Goal: Task Accomplishment & Management: Manage account settings

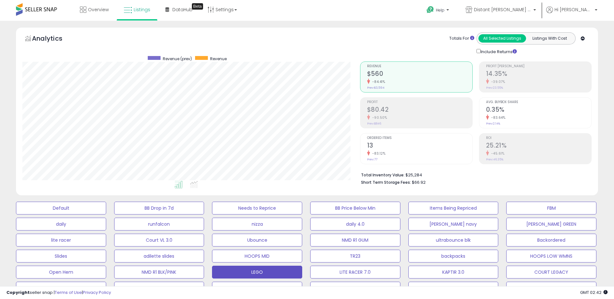
select select "**"
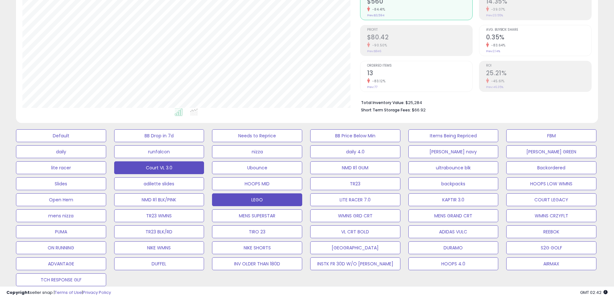
scroll to position [132, 0]
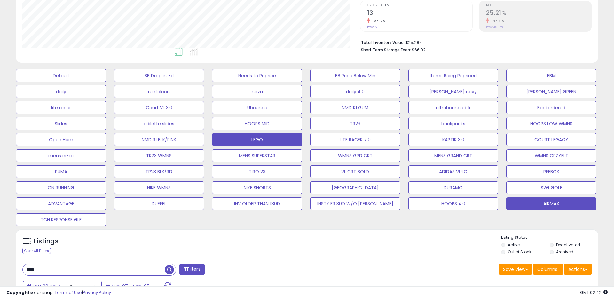
click at [523, 198] on button "AIRMAX" at bounding box center [552, 203] width 90 height 13
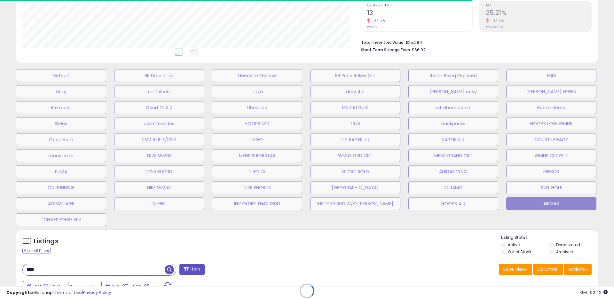
type input "**********"
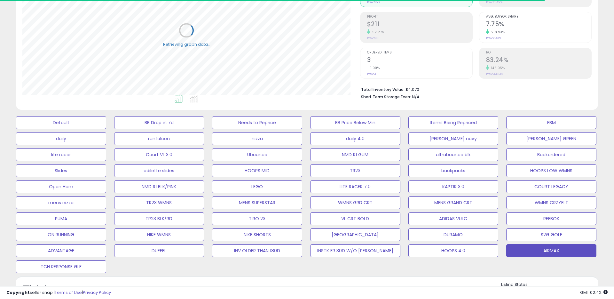
scroll to position [0, 0]
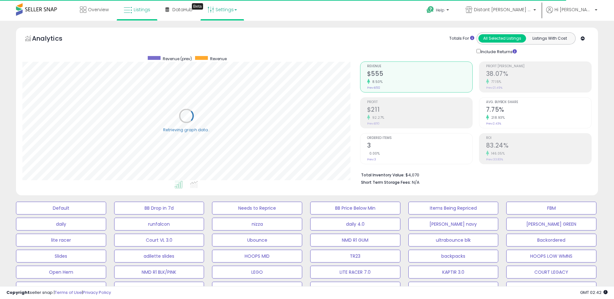
click at [214, 6] on link "Settings" at bounding box center [222, 9] width 39 height 19
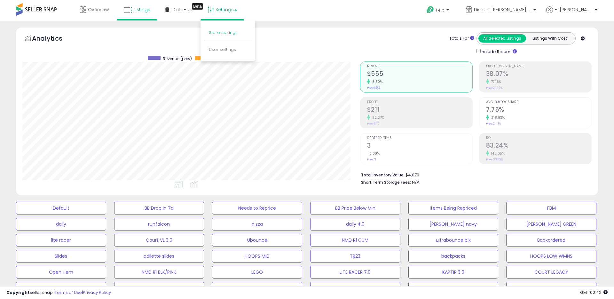
scroll to position [131, 338]
click at [227, 30] on link "Store settings" at bounding box center [223, 32] width 29 height 6
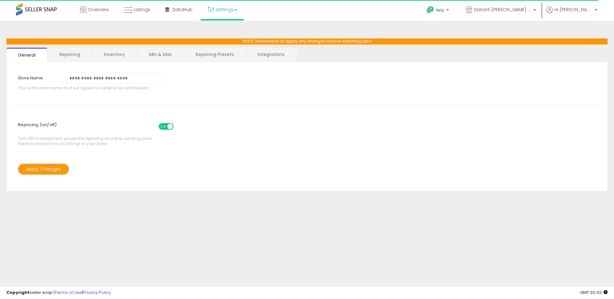
click at [122, 58] on link "Inventory" at bounding box center [114, 54] width 44 height 13
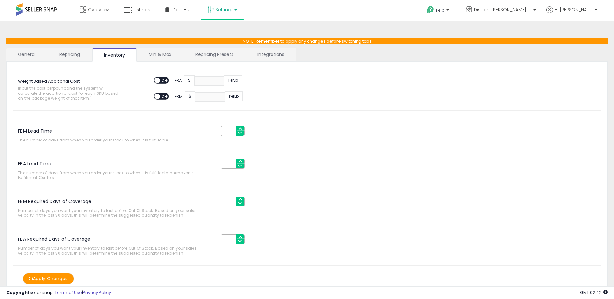
click at [87, 60] on link "Repricing" at bounding box center [70, 54] width 44 height 13
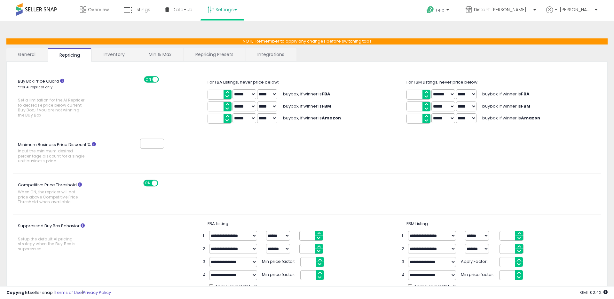
click at [191, 57] on link "Repricing Presets" at bounding box center [214, 54] width 61 height 13
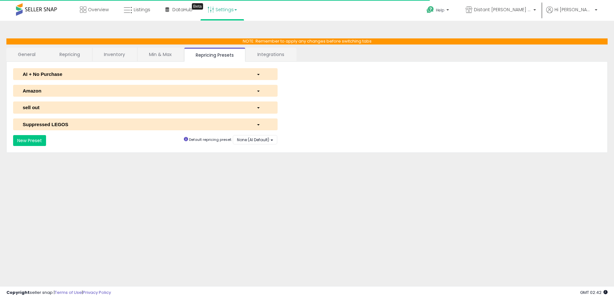
click at [279, 56] on link "Integrations" at bounding box center [271, 54] width 50 height 13
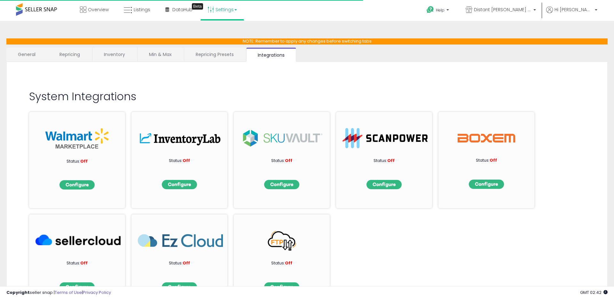
click at [160, 58] on link "Min & Max" at bounding box center [161, 54] width 46 height 13
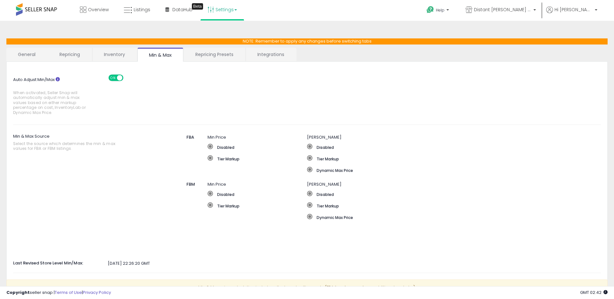
click at [37, 59] on link "General" at bounding box center [26, 54] width 41 height 13
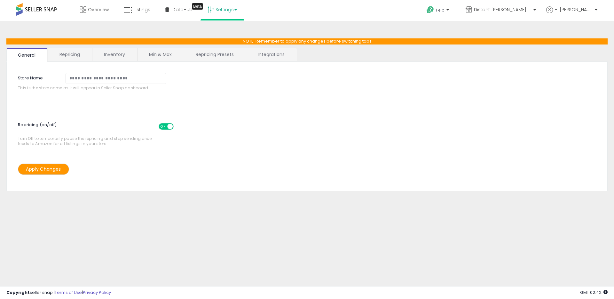
click at [230, 12] on link "Settings" at bounding box center [222, 9] width 39 height 19
click at [221, 49] on link "User settings" at bounding box center [222, 49] width 27 height 6
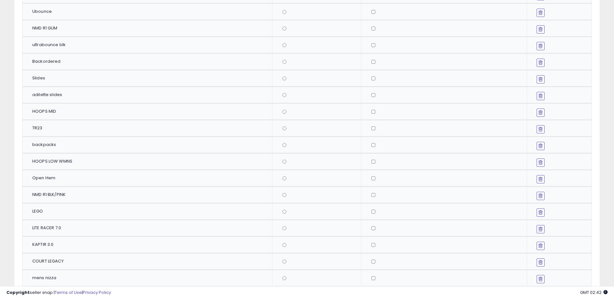
scroll to position [60, 0]
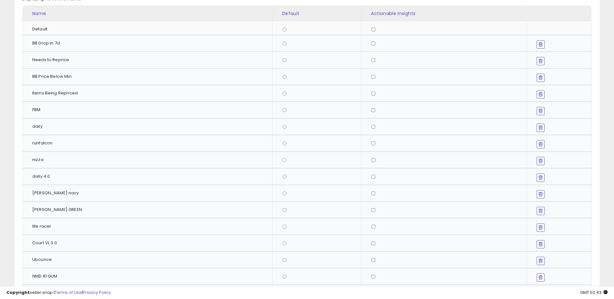
click at [539, 177] on icon at bounding box center [541, 177] width 4 height 5
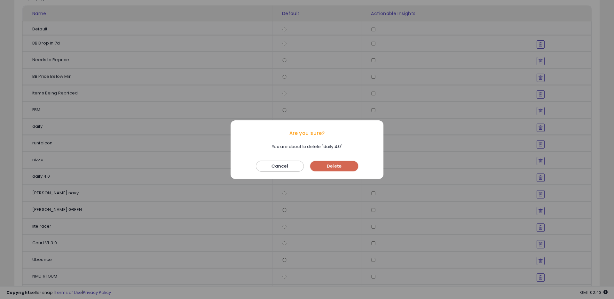
click at [329, 162] on button "Delete" at bounding box center [334, 166] width 48 height 10
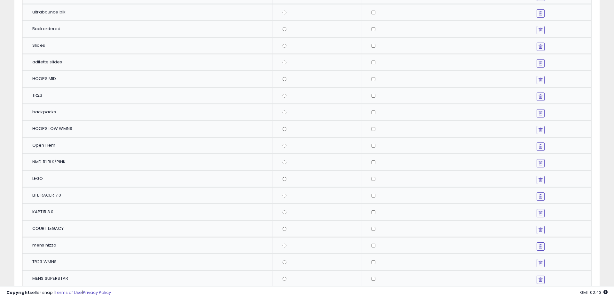
scroll to position [324, 0]
click at [537, 194] on button at bounding box center [541, 195] width 8 height 8
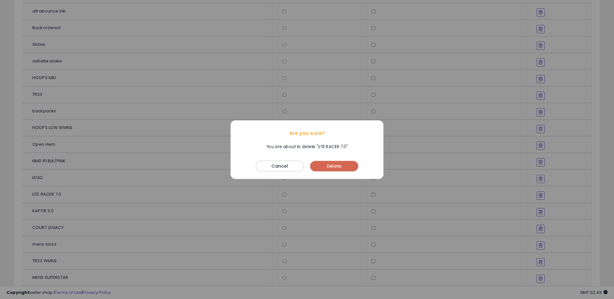
click at [322, 163] on button "Delete" at bounding box center [334, 166] width 48 height 10
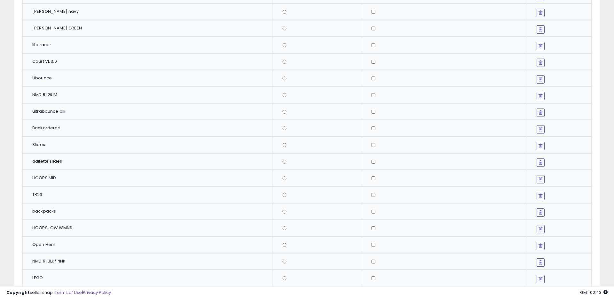
scroll to position [208, 0]
click at [527, 79] on td at bounding box center [559, 78] width 65 height 17
click at [537, 79] on button at bounding box center [541, 79] width 8 height 8
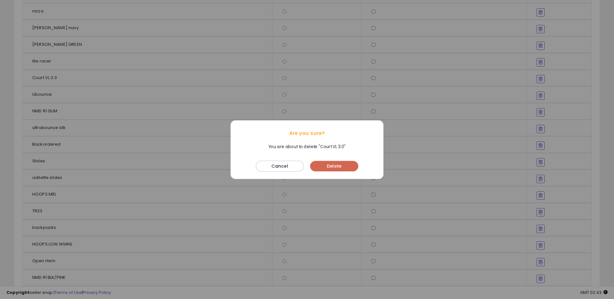
click at [314, 169] on button "Delete" at bounding box center [334, 166] width 48 height 10
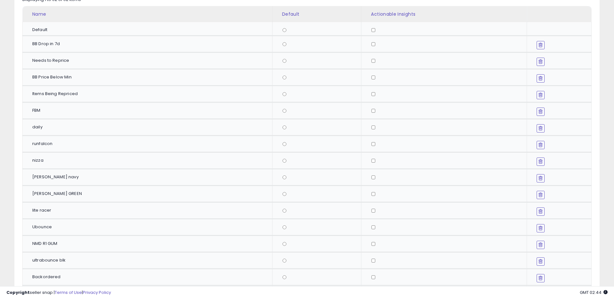
scroll to position [0, 0]
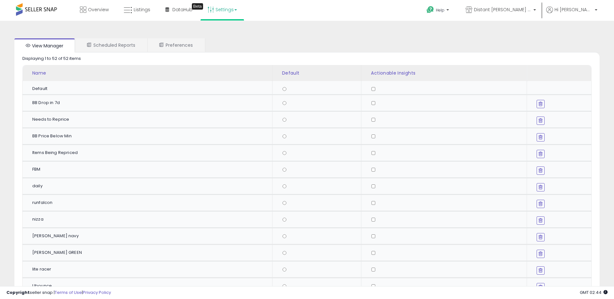
click at [539, 220] on icon at bounding box center [541, 220] width 4 height 5
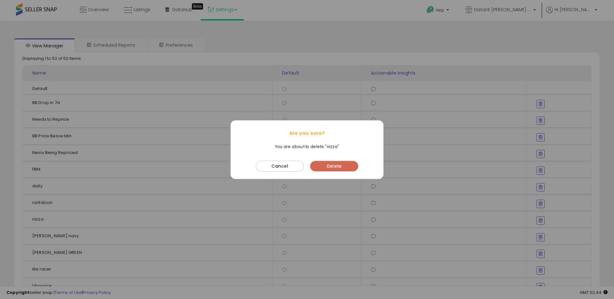
click at [345, 161] on button "Delete" at bounding box center [334, 166] width 48 height 10
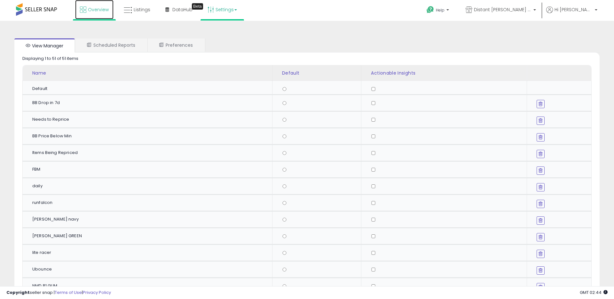
click at [96, 14] on link "Overview" at bounding box center [94, 9] width 38 height 19
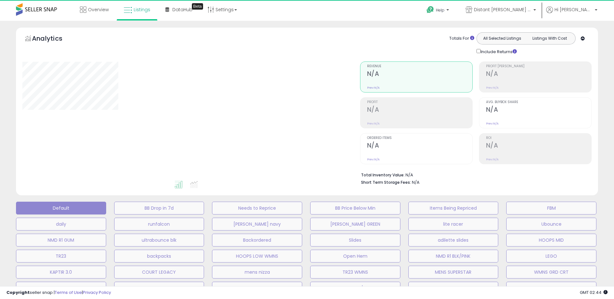
select select "**"
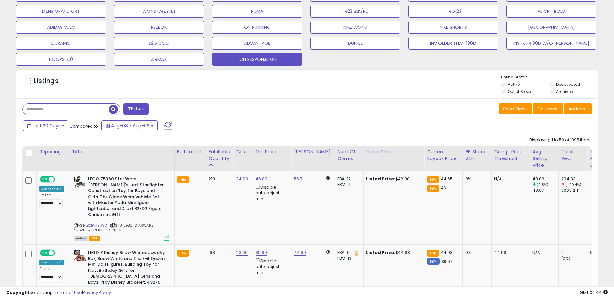
scroll to position [187, 0]
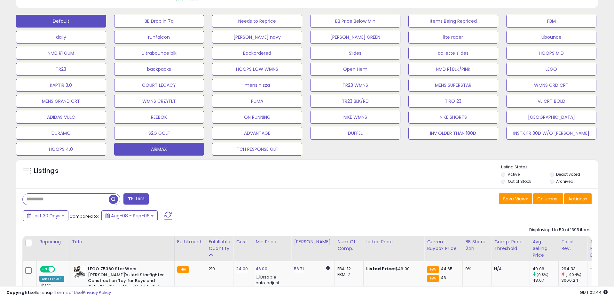
click at [175, 151] on button "AIRMAX" at bounding box center [159, 149] width 90 height 13
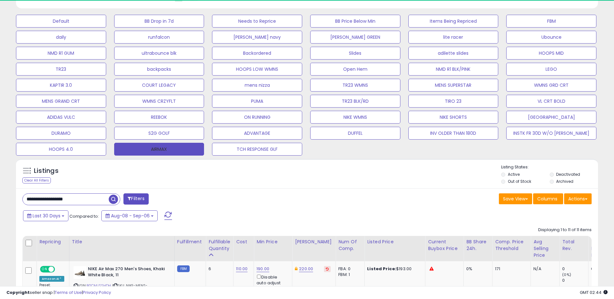
scroll to position [131, 338]
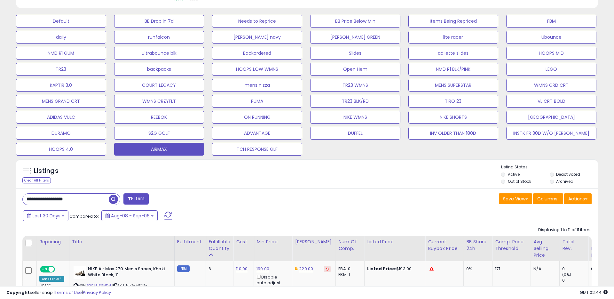
click at [343, 212] on div "Last 30 Days Compared to: Aug-08 - Sep-06" at bounding box center [234, 216] width 427 height 14
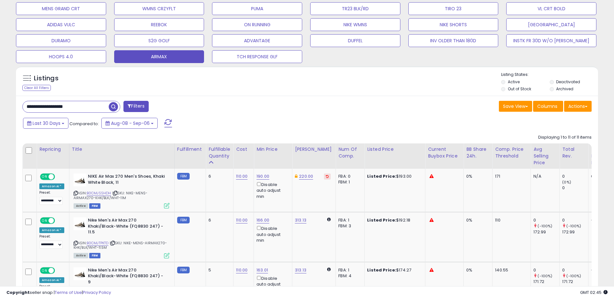
scroll to position [194, 0]
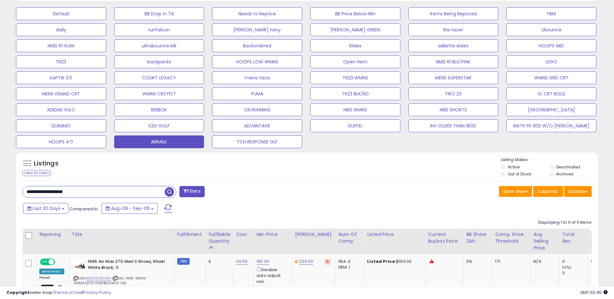
drag, startPoint x: 56, startPoint y: 191, endPoint x: 20, endPoint y: 191, distance: 36.5
click at [20, 192] on div "**********" at bounding box center [163, 192] width 290 height 13
type input "*********"
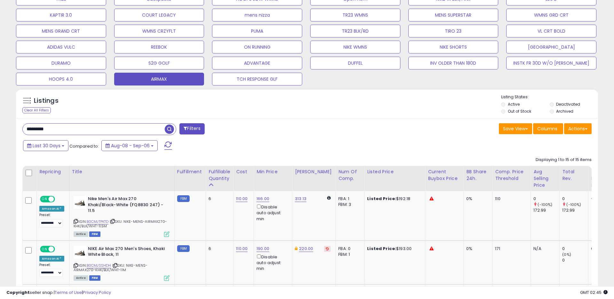
scroll to position [203, 0]
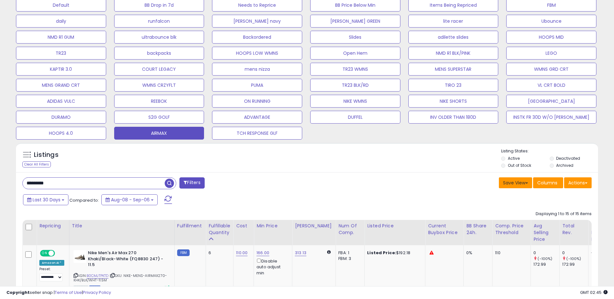
click at [506, 180] on button "Save View" at bounding box center [515, 182] width 33 height 11
click at [492, 205] on link "Update Current View" at bounding box center [496, 208] width 68 height 10
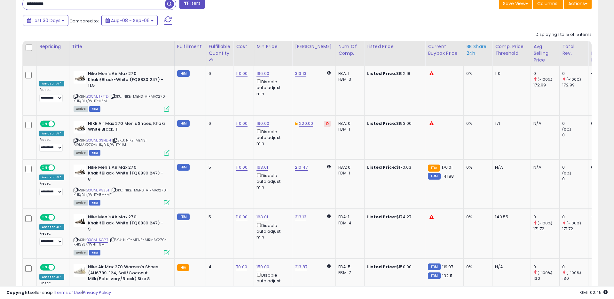
scroll to position [288, 0]
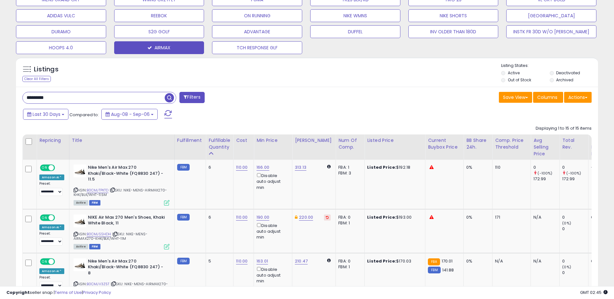
click at [515, 80] on label "Out of Stock" at bounding box center [519, 79] width 23 height 5
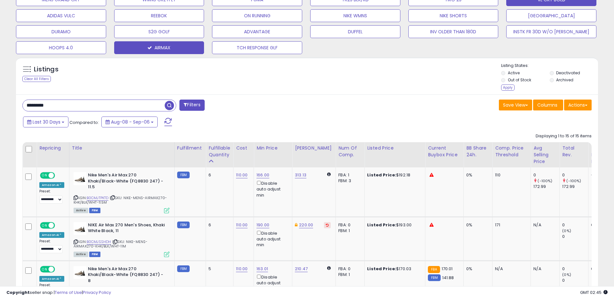
click at [513, 90] on div "Apply" at bounding box center [507, 87] width 13 height 6
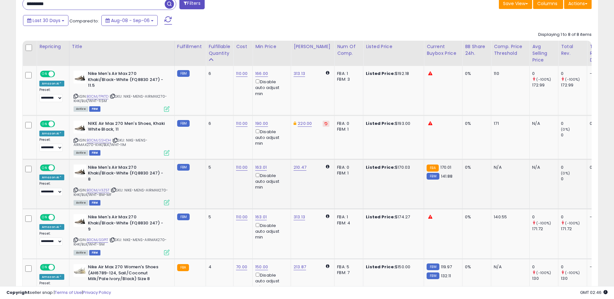
scroll to position [369, 0]
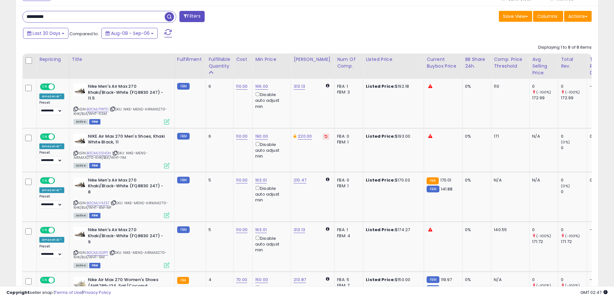
click at [281, 38] on div "Last 30 Days Compared to: Aug-08 - Sep-06" at bounding box center [234, 34] width 427 height 14
click at [316, 34] on div "Last 30 Days Compared to: Aug-08 - Sep-06" at bounding box center [234, 34] width 427 height 14
